Goal: Transaction & Acquisition: Purchase product/service

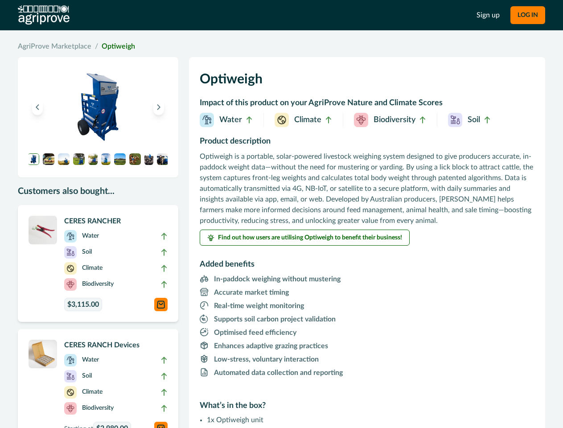
click at [281, 214] on p "Optiweigh is a portable, solar-powered livestock weighing system designed to gi…" at bounding box center [367, 188] width 335 height 75
click at [527, 15] on button "LOG IN" at bounding box center [527, 15] width 35 height 18
click at [37, 107] on icon "Previous image" at bounding box center [37, 107] width 6 height 6
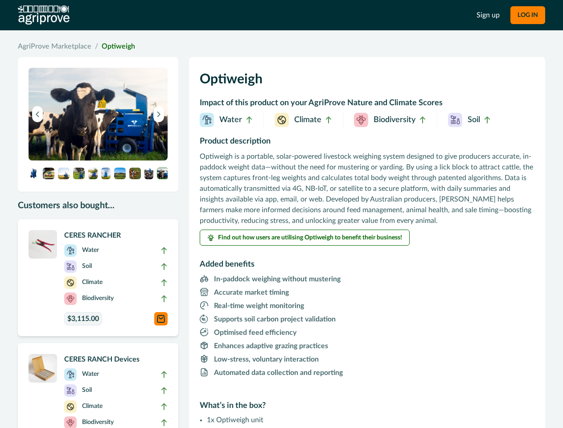
click at [159, 107] on button "Next image" at bounding box center [158, 114] width 11 height 16
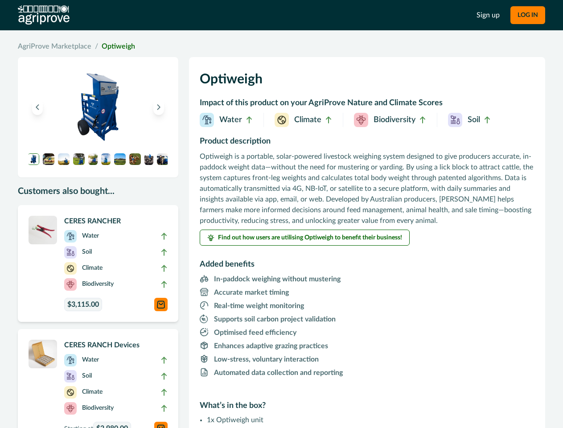
click at [33, 159] on img at bounding box center [34, 159] width 12 height 12
click at [49, 159] on img at bounding box center [49, 159] width 12 height 12
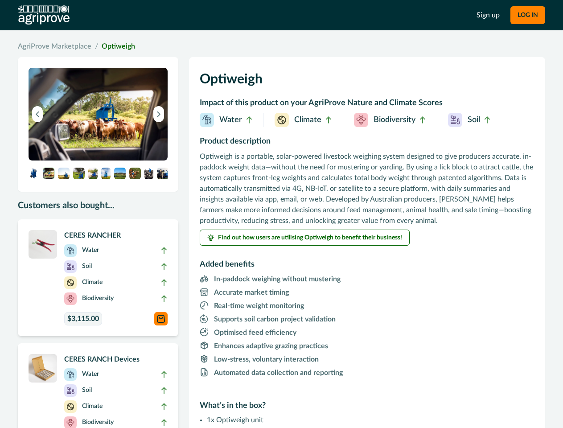
click at [64, 159] on img at bounding box center [98, 114] width 139 height 93
click at [79, 159] on img at bounding box center [98, 114] width 139 height 93
click at [93, 159] on img at bounding box center [98, 114] width 139 height 93
click at [106, 159] on img at bounding box center [98, 114] width 139 height 93
